Goal: Use online tool/utility: Use online tool/utility

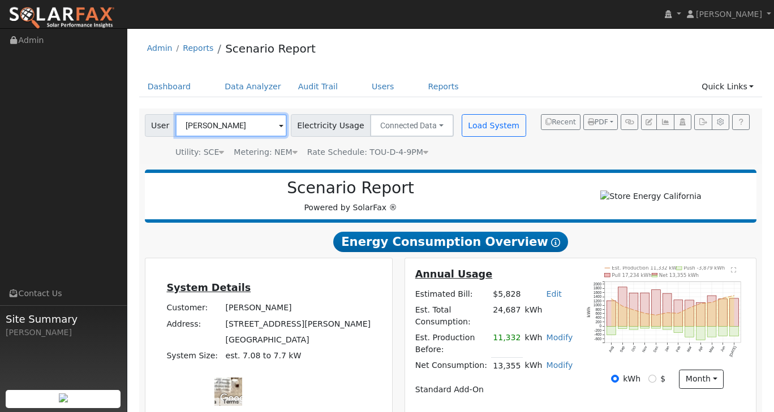
click at [226, 121] on input "[PERSON_NAME]" at bounding box center [230, 125] width 111 height 23
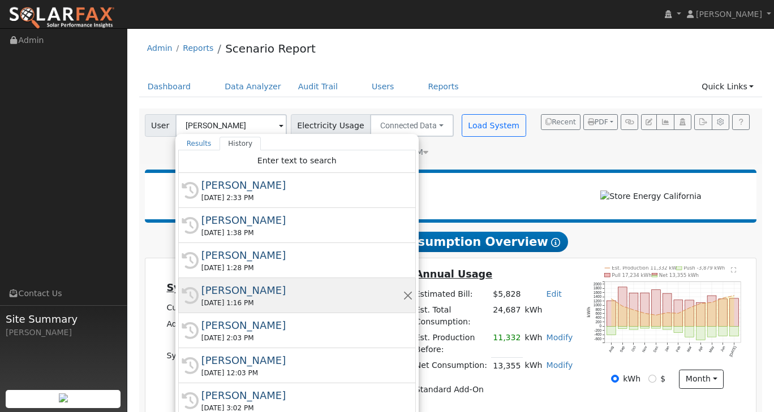
click at [262, 292] on div "[PERSON_NAME]" at bounding box center [301, 290] width 201 height 15
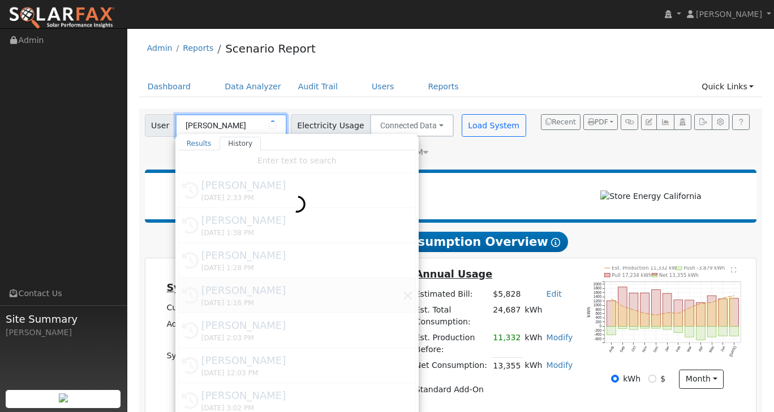
type input "[PERSON_NAME]"
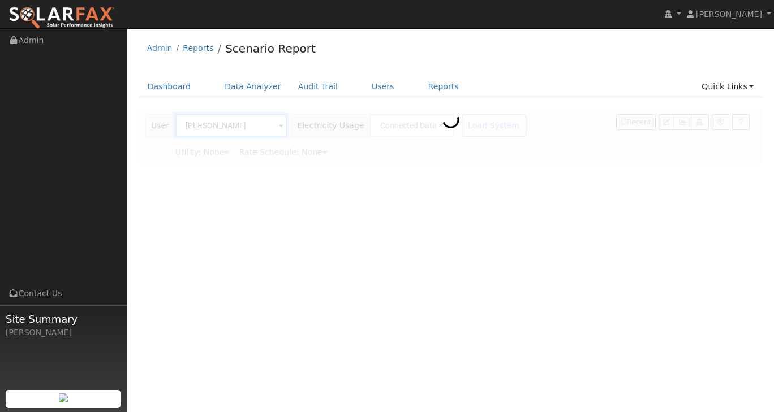
type input "Southern [US_STATE] Edison"
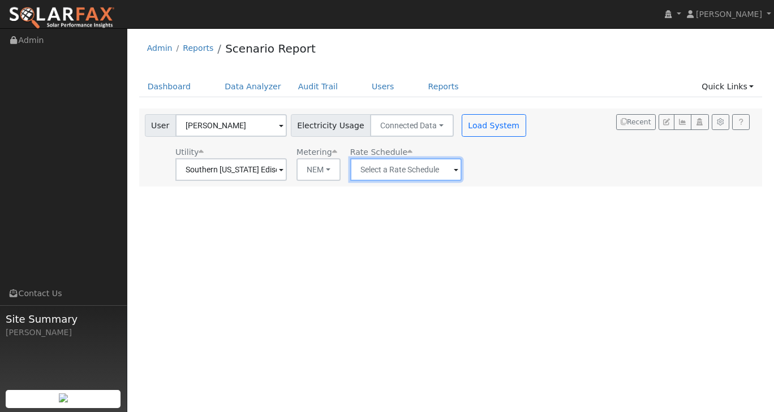
click at [287, 167] on input "text" at bounding box center [230, 169] width 111 height 23
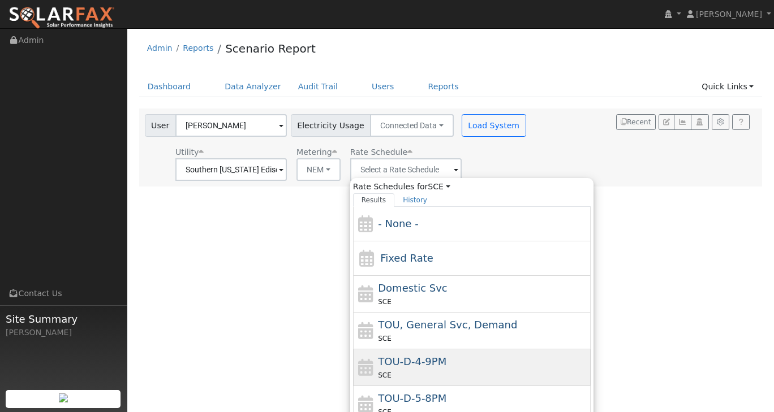
click at [418, 360] on span "TOU-D-4-9PM" at bounding box center [412, 362] width 68 height 12
type input "TOU-D-4-9PM"
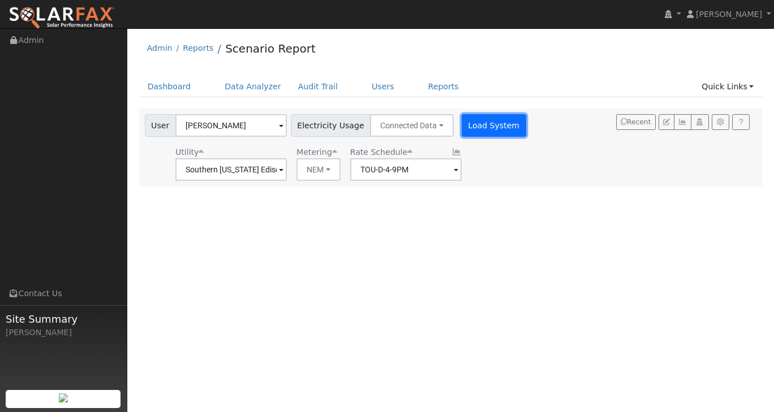
click at [475, 117] on button "Load System" at bounding box center [494, 125] width 65 height 23
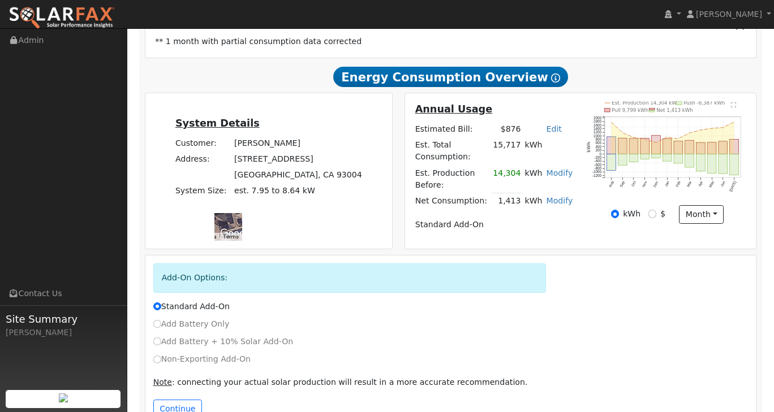
scroll to position [226, 0]
